Goal: Information Seeking & Learning: Learn about a topic

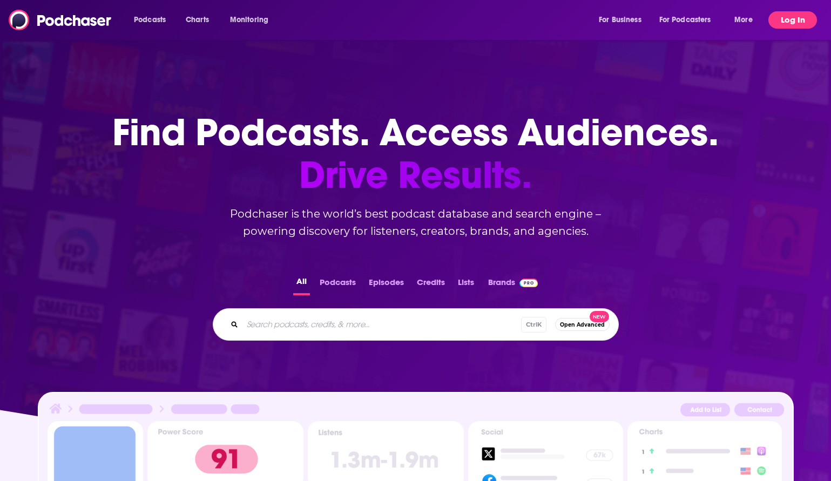
click at [786, 19] on button "Log In" at bounding box center [793, 19] width 49 height 17
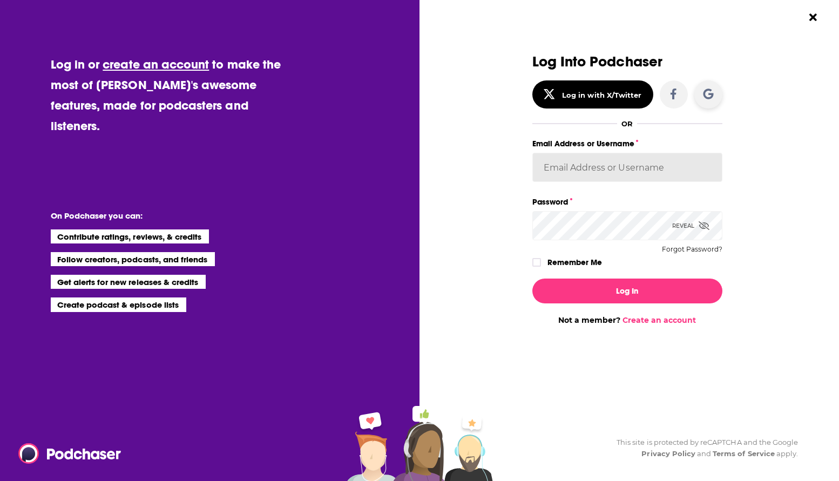
type input "[PERSON_NAME][EMAIL_ADDRESS][PERSON_NAME][DOMAIN_NAME]"
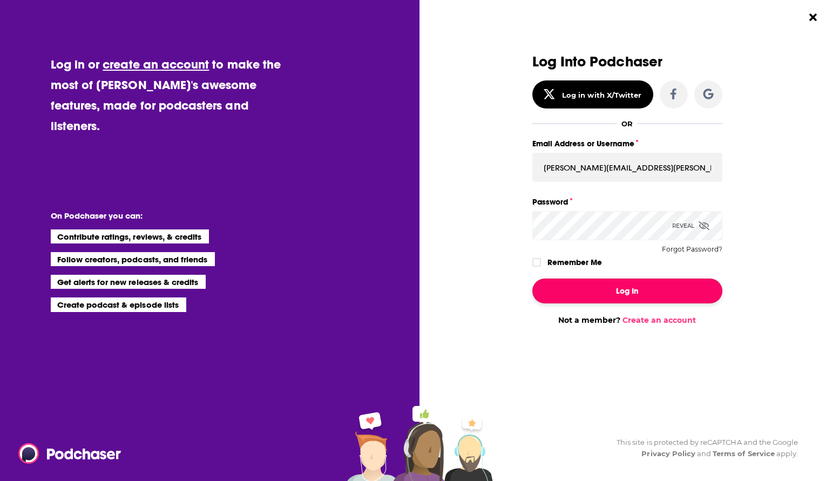
click at [589, 294] on button "Log In" at bounding box center [628, 291] width 190 height 25
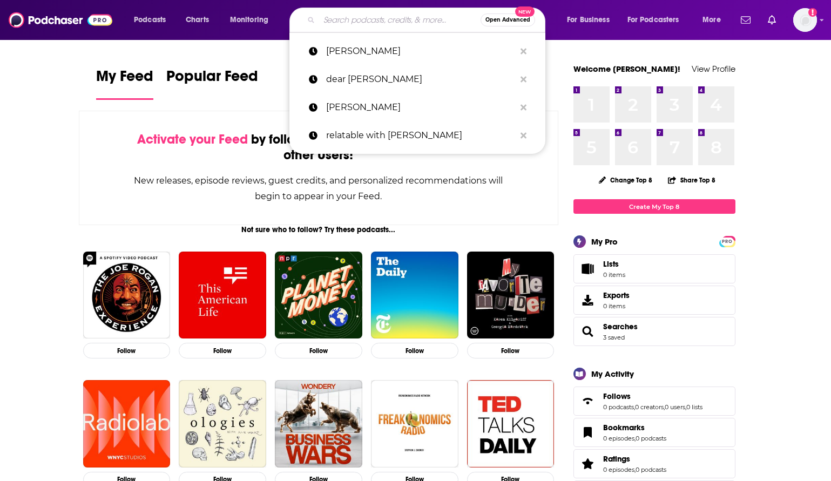
click at [376, 18] on input "Search podcasts, credits, & more..." at bounding box center [399, 19] width 161 height 17
paste input "Authors on the Air"
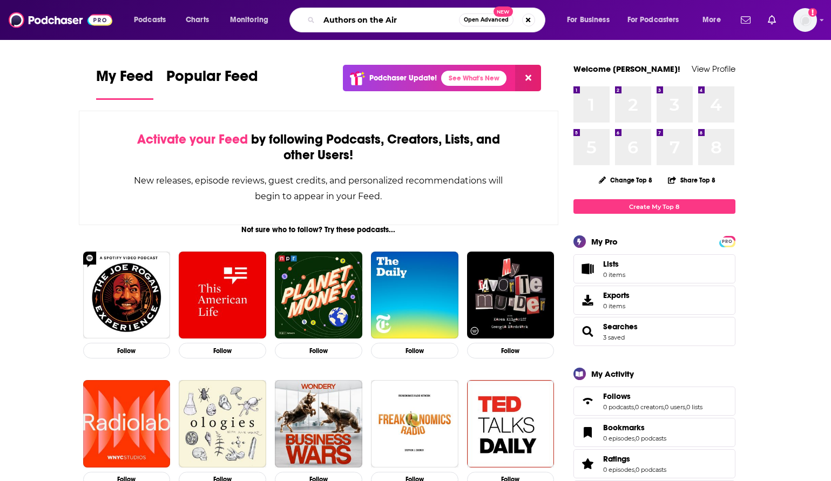
type input "Authors on the Air"
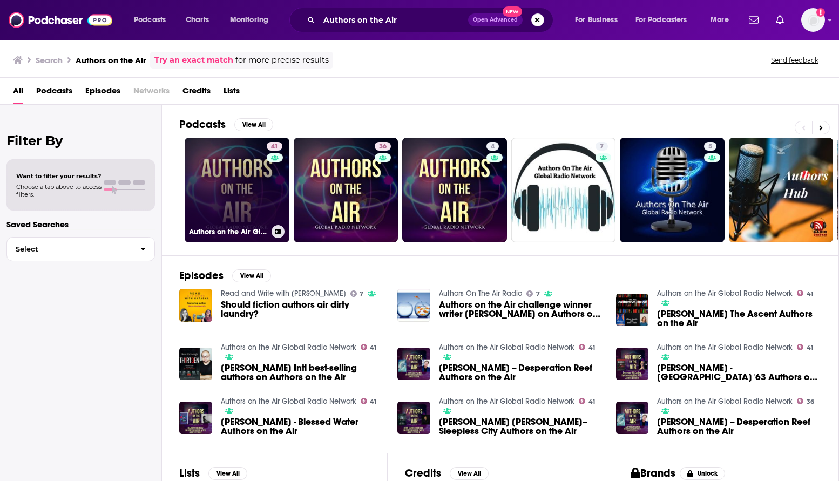
click at [247, 206] on link "41 Authors on the Air Global Radio Network" at bounding box center [237, 190] width 105 height 105
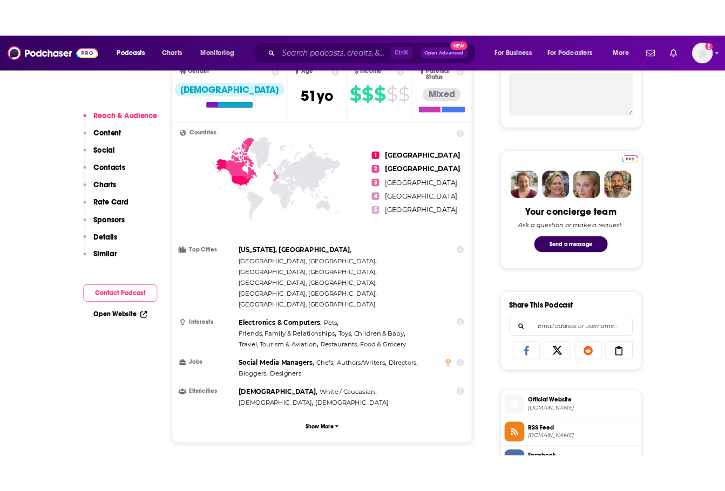
scroll to position [432, 0]
